Goal: Information Seeking & Learning: Learn about a topic

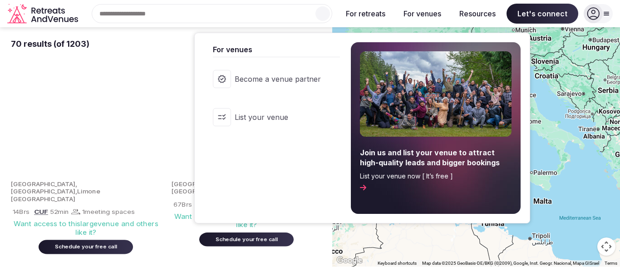
click at [220, 15] on div "Search Popular Destinations Toscana, Italy Riviera Maya, Mexico Indonesia, Bali…" at bounding box center [208, 13] width 253 height 19
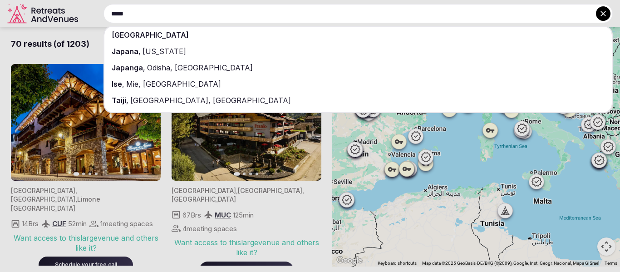
type input "*****"
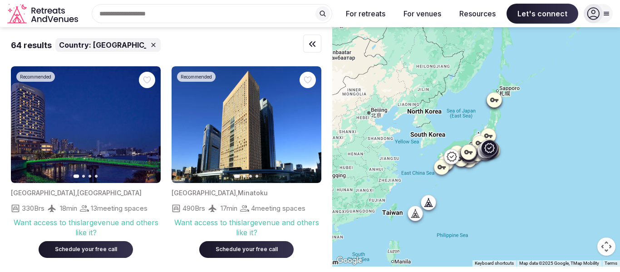
click at [80, 177] on div at bounding box center [86, 176] width 150 height 3
click at [84, 175] on button "Go to slide 2" at bounding box center [83, 176] width 3 height 3
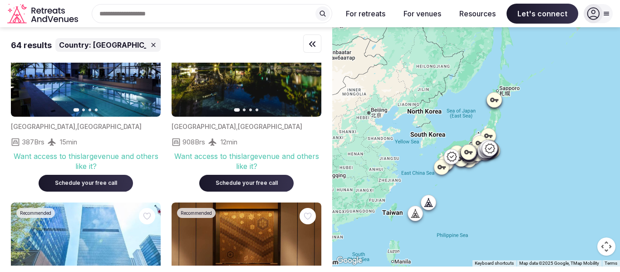
scroll to position [899, 0]
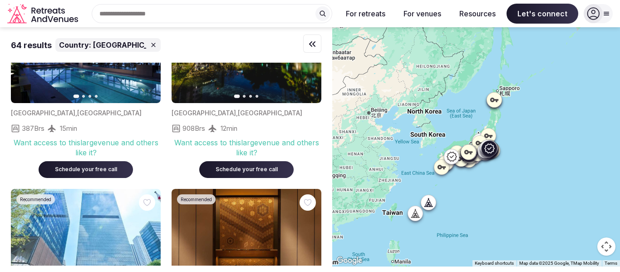
click at [271, 78] on img at bounding box center [247, 44] width 150 height 117
click at [332, 71] on div "64 results Country: Japan Recommended Previous slide Next slide Japan , Tokyo 3…" at bounding box center [166, 146] width 332 height 238
click at [332, 70] on div "64 results Country: Japan Recommended Previous slide Next slide Japan , Tokyo 3…" at bounding box center [166, 146] width 332 height 238
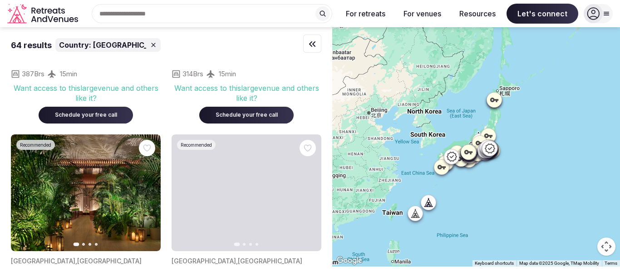
scroll to position [1998, 0]
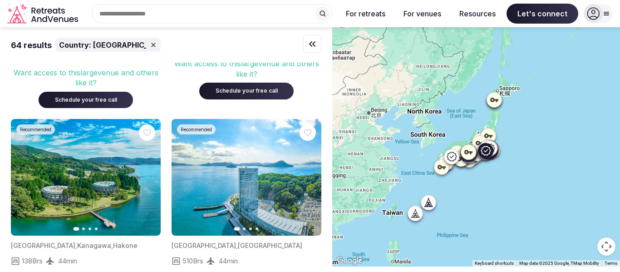
click at [83, 156] on img at bounding box center [86, 177] width 150 height 117
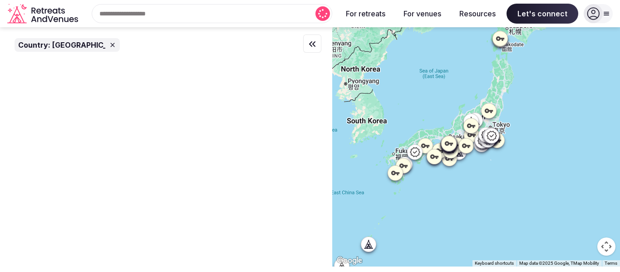
scroll to position [0, 0]
click at [487, 141] on div at bounding box center [491, 136] width 15 height 15
